Goal: Check status: Check status

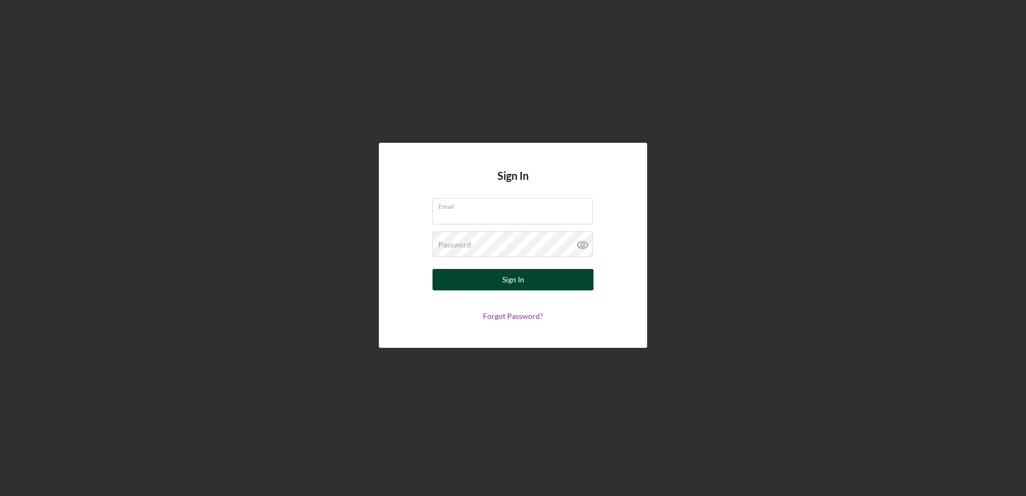
type input "[EMAIL_ADDRESS][DOMAIN_NAME]"
click at [546, 281] on button "Sign In" at bounding box center [513, 279] width 161 height 21
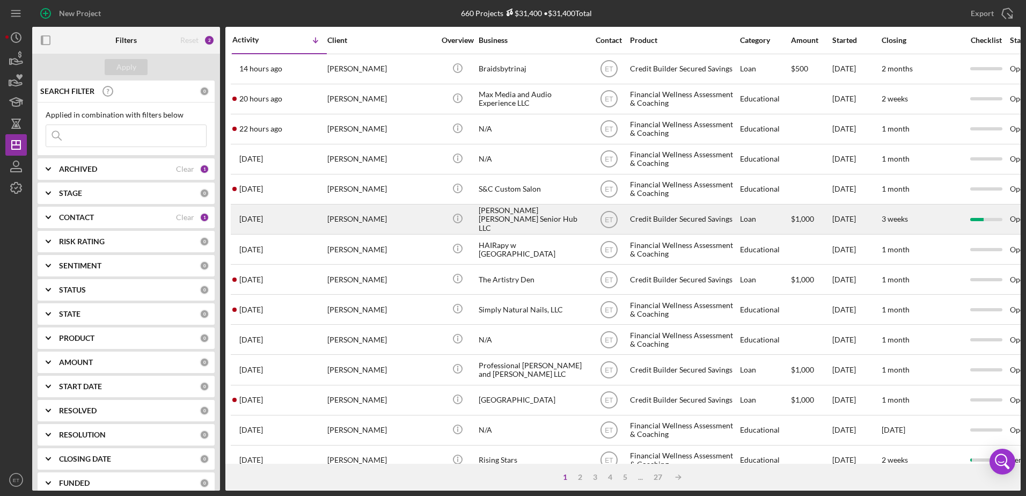
click at [491, 228] on div "[PERSON_NAME] [PERSON_NAME] Senior Hub LLC" at bounding box center [532, 219] width 107 height 28
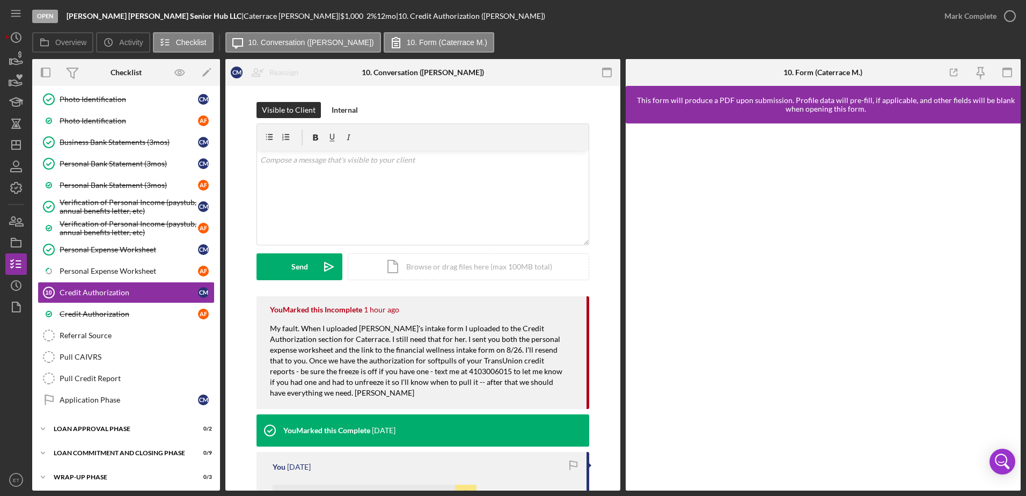
scroll to position [182, 0]
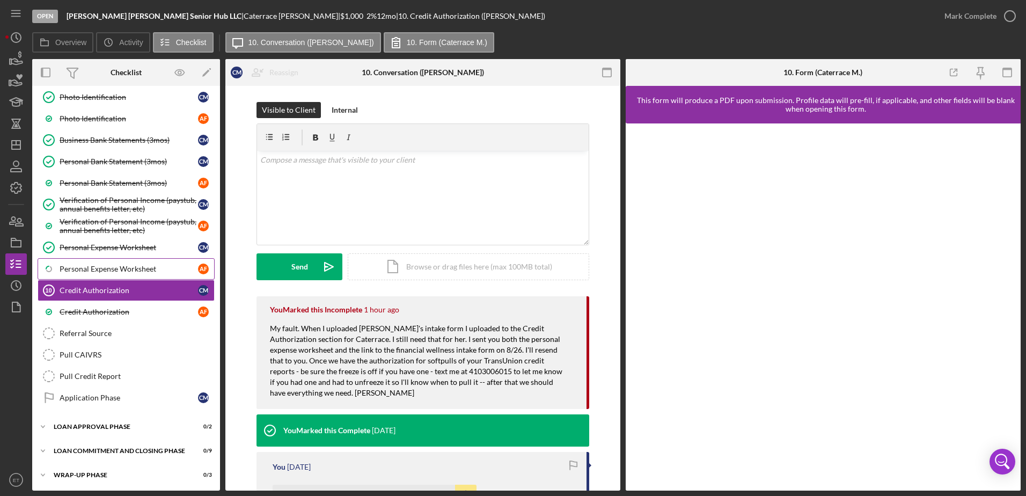
click at [93, 271] on div "Personal Expense Worksheet" at bounding box center [129, 269] width 138 height 9
